Goal: Obtain resource: Download file/media

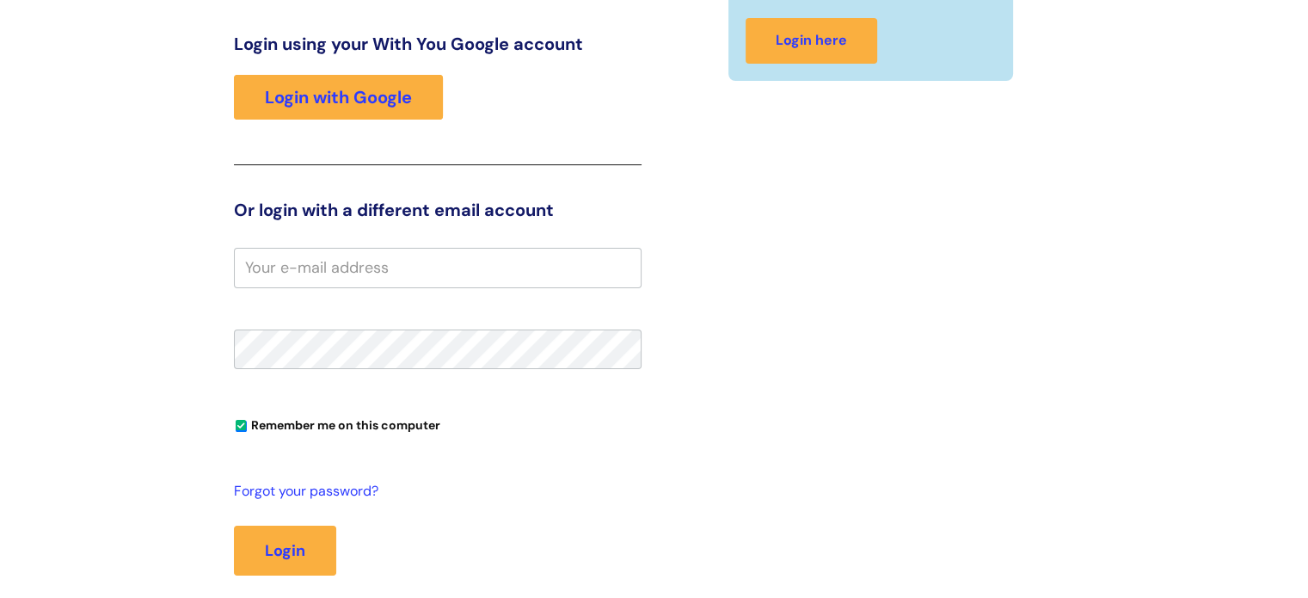
scroll to position [86, 0]
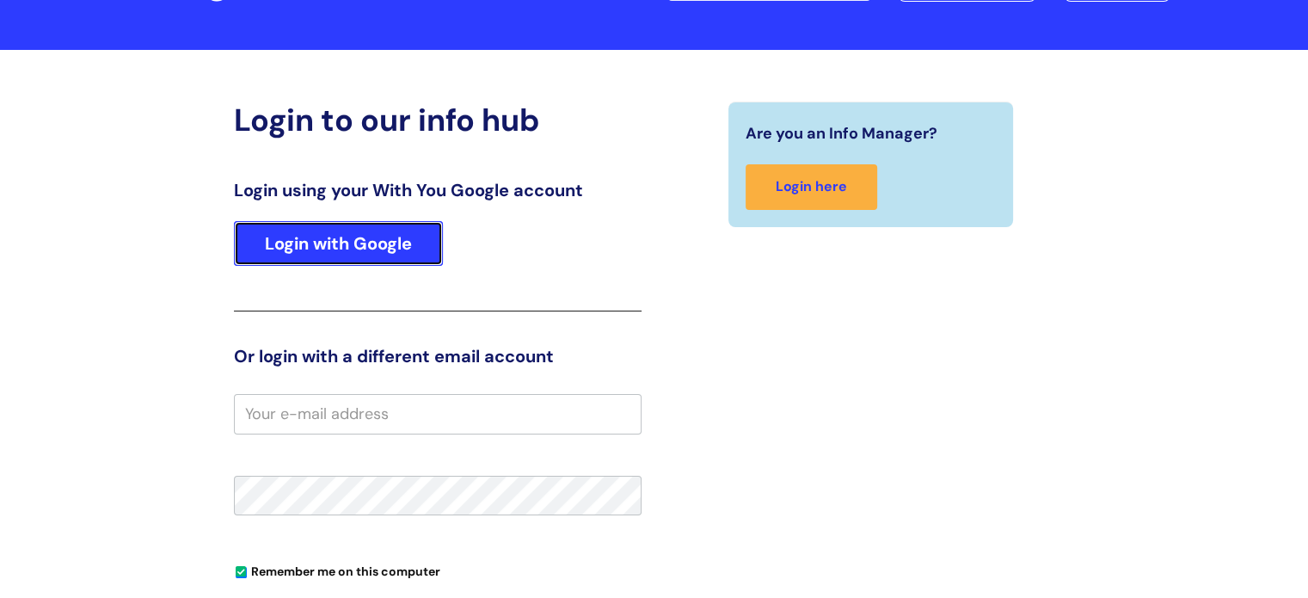
click at [312, 249] on link "Login with Google" at bounding box center [338, 243] width 209 height 45
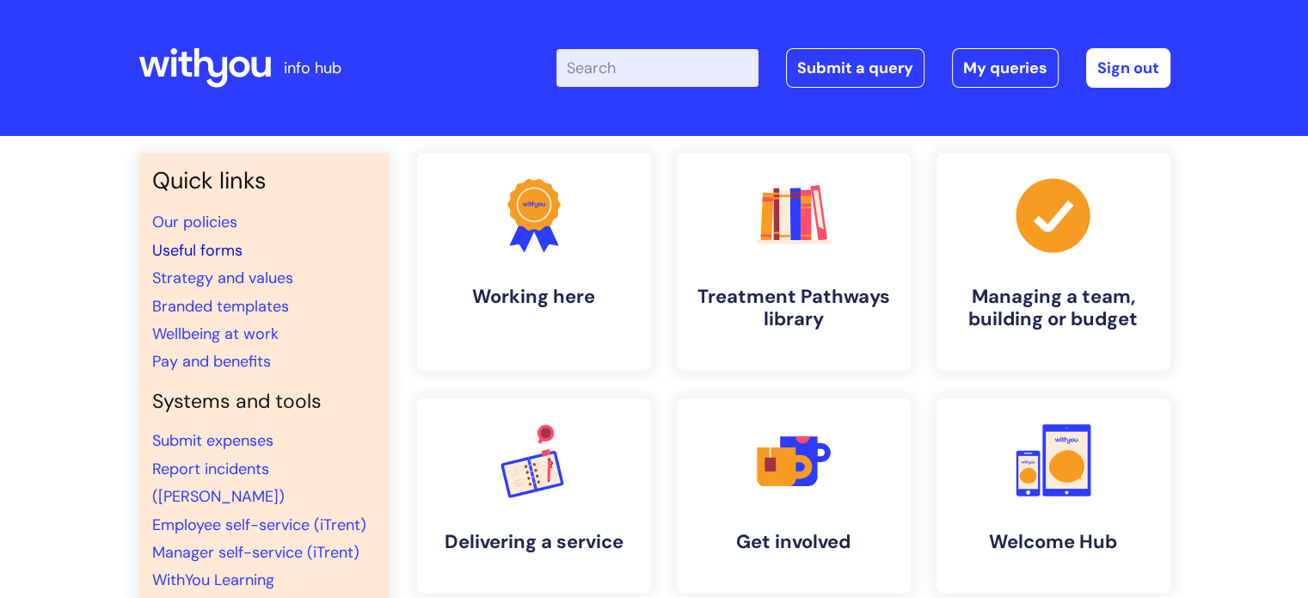
click at [216, 248] on link "Useful forms" at bounding box center [197, 250] width 90 height 21
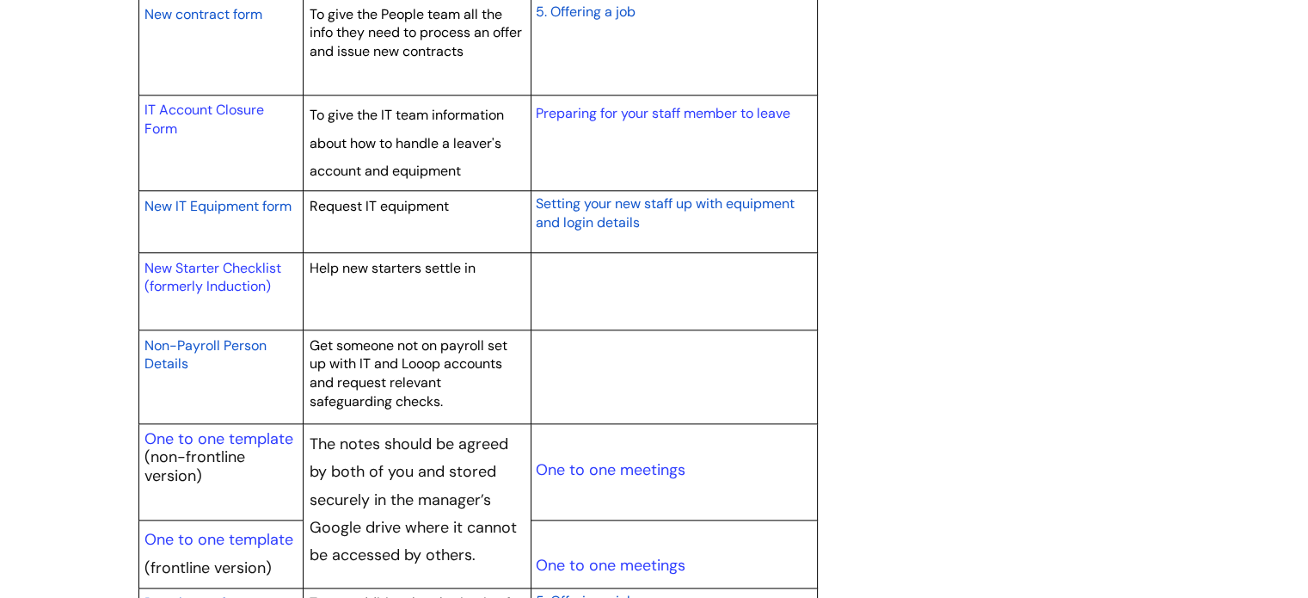
scroll to position [1805, 0]
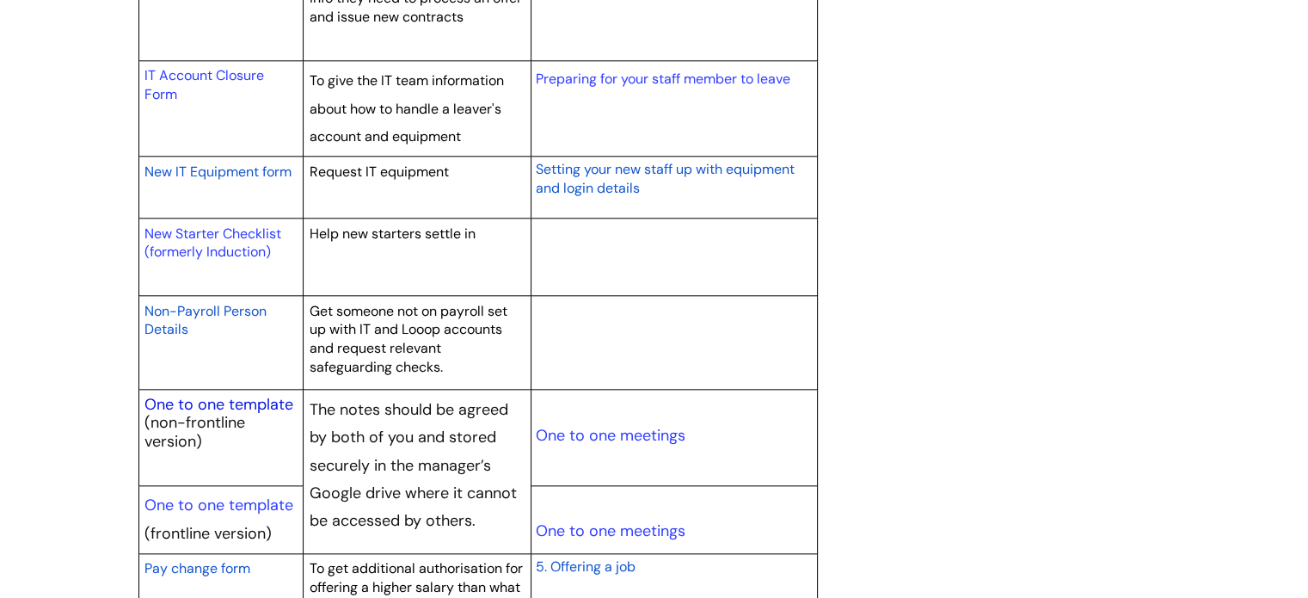
click at [245, 398] on link "One to one template" at bounding box center [218, 404] width 149 height 21
